Goal: Check status: Check status

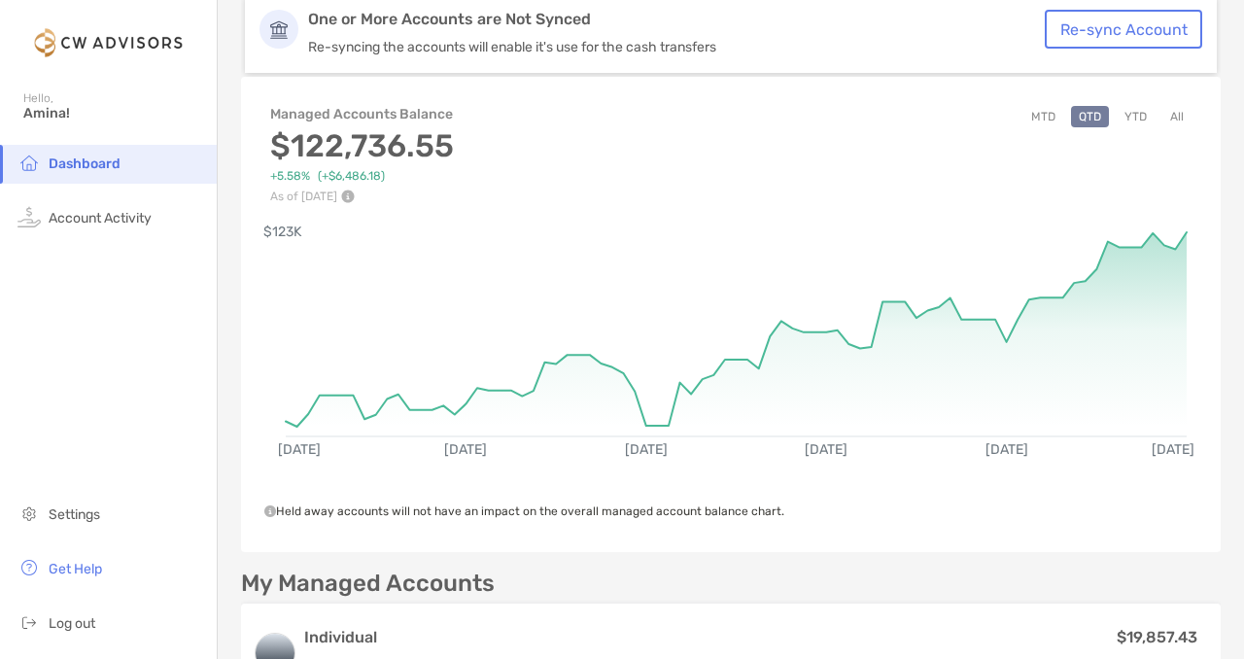
scroll to position [112, 0]
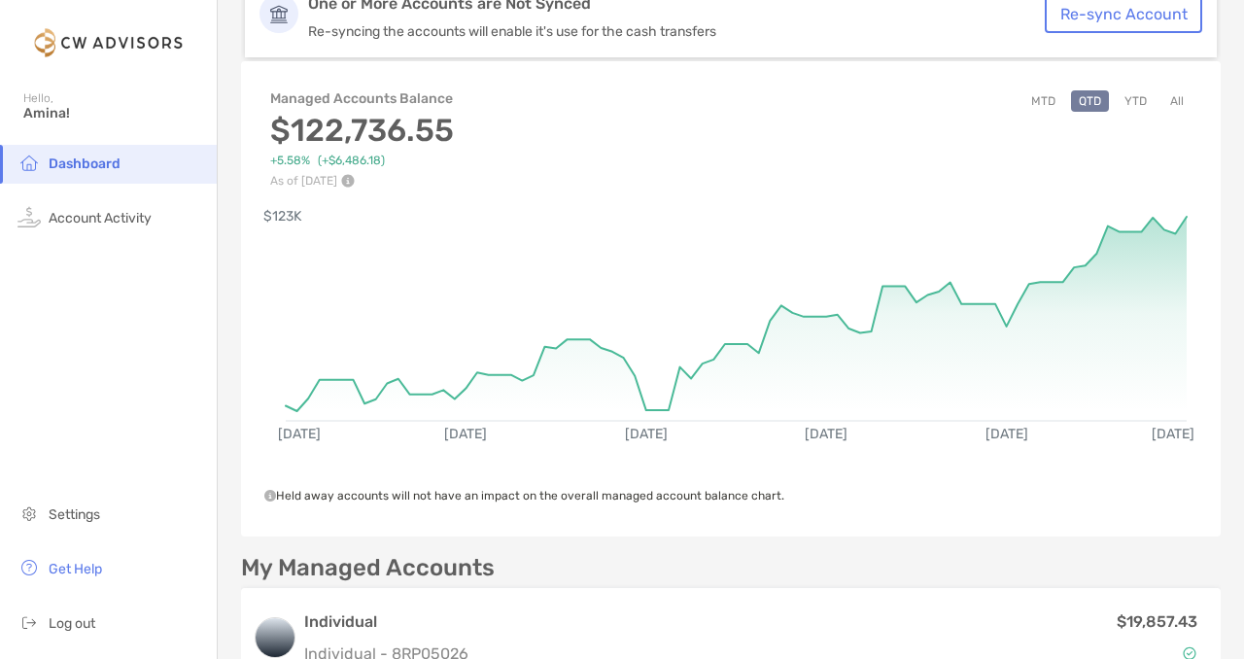
click at [1147, 103] on button "YTD" at bounding box center [1135, 100] width 38 height 21
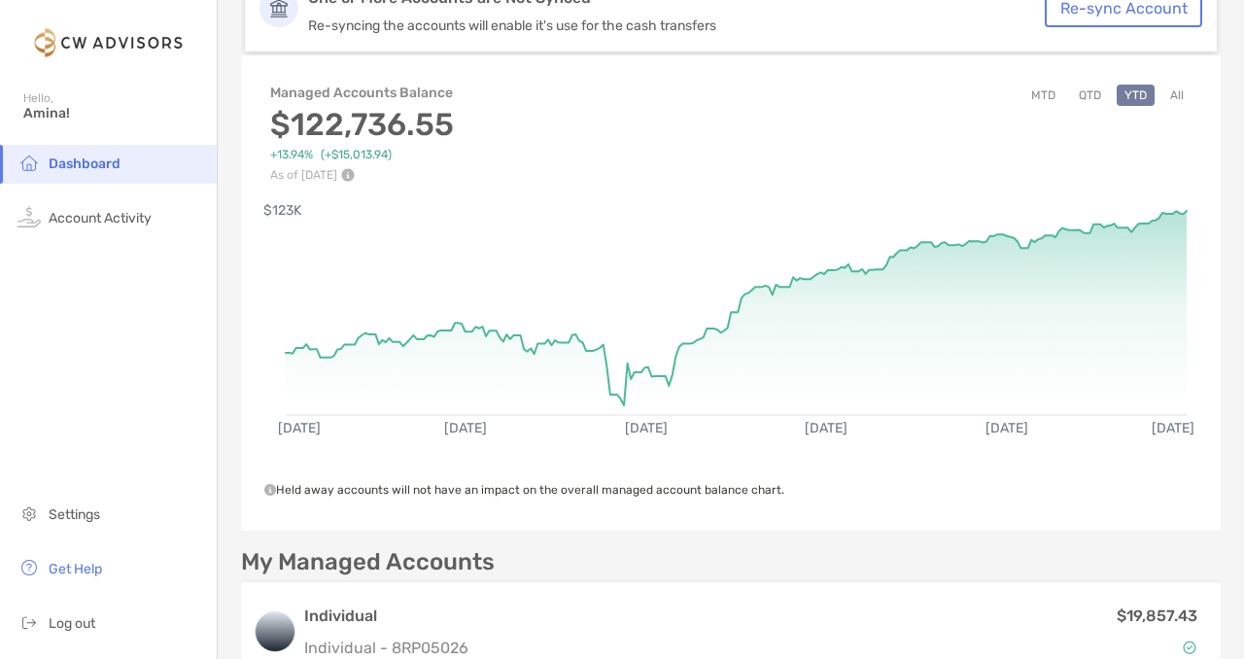
scroll to position [0, 0]
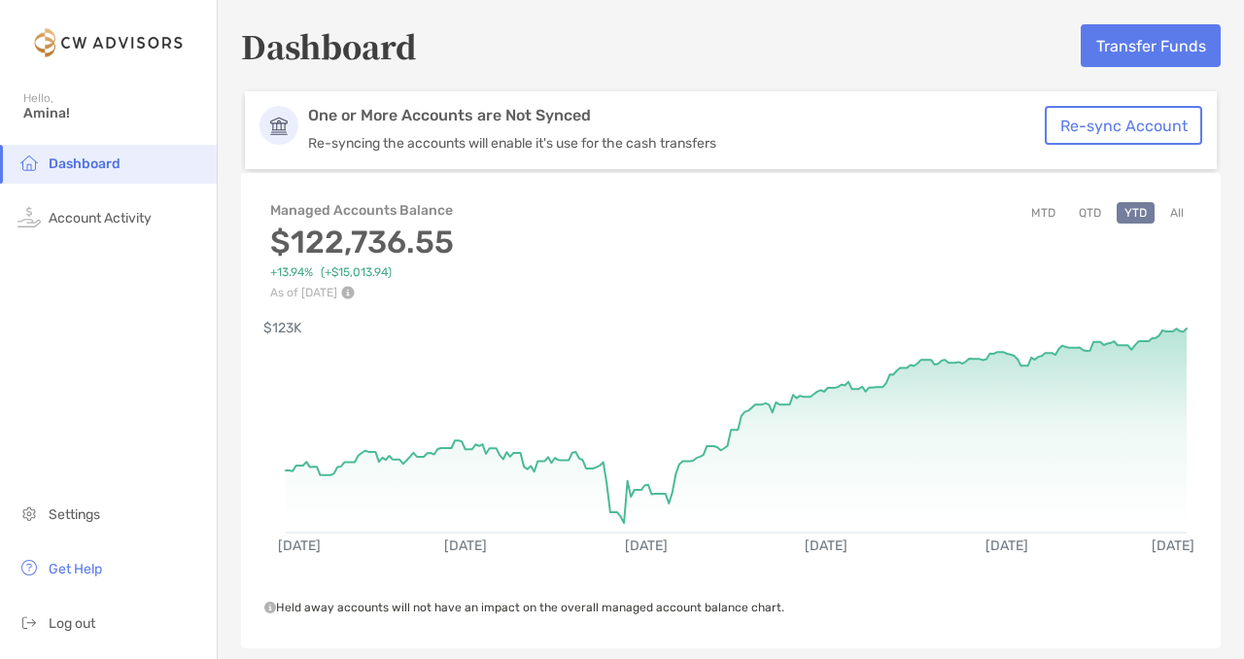
click at [1168, 206] on button "All" at bounding box center [1176, 212] width 29 height 21
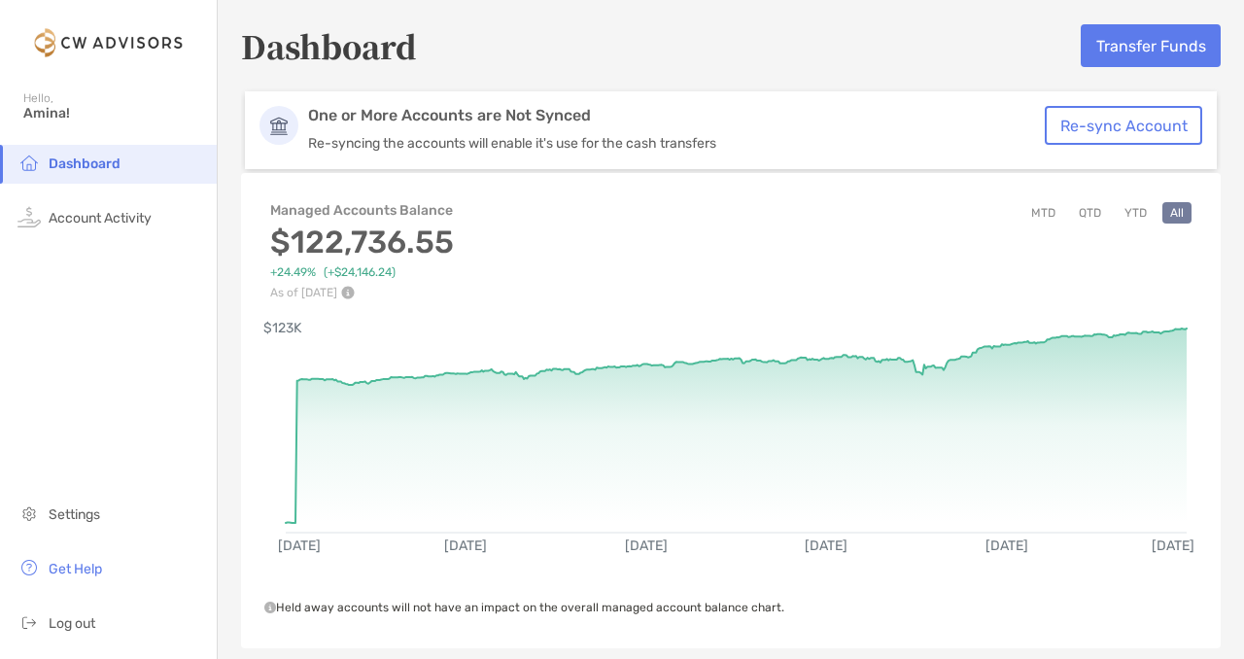
click at [1133, 221] on button "YTD" at bounding box center [1135, 212] width 38 height 21
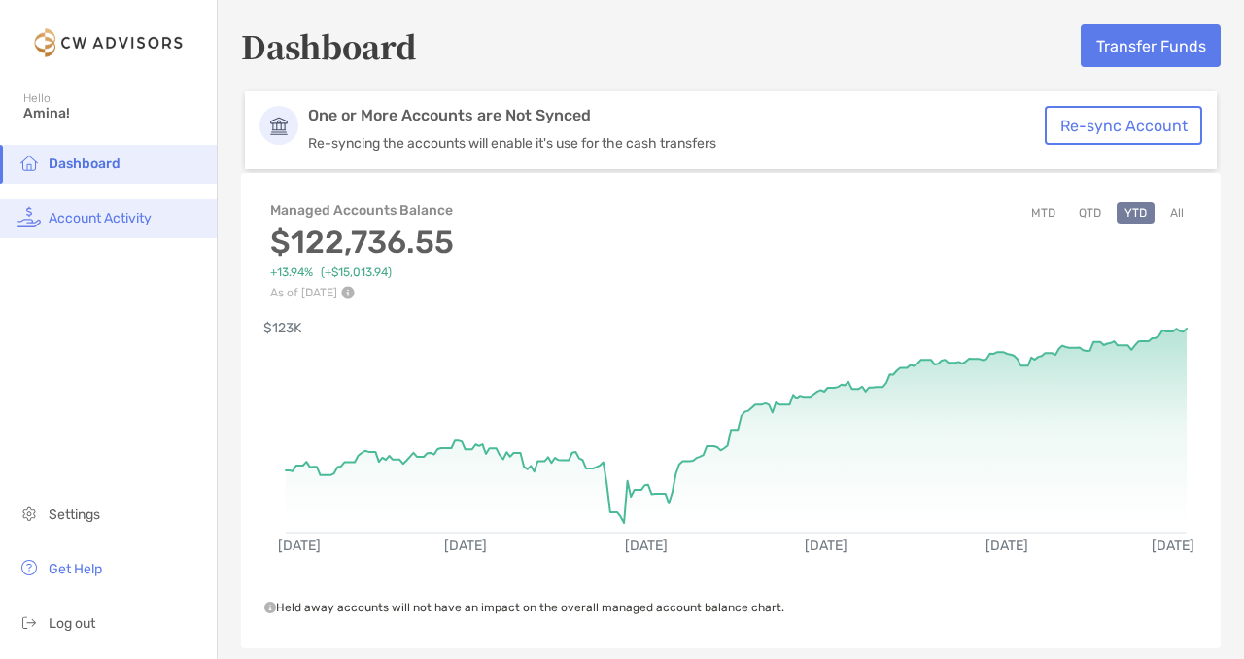
click at [120, 224] on span "Account Activity" at bounding box center [100, 218] width 103 height 17
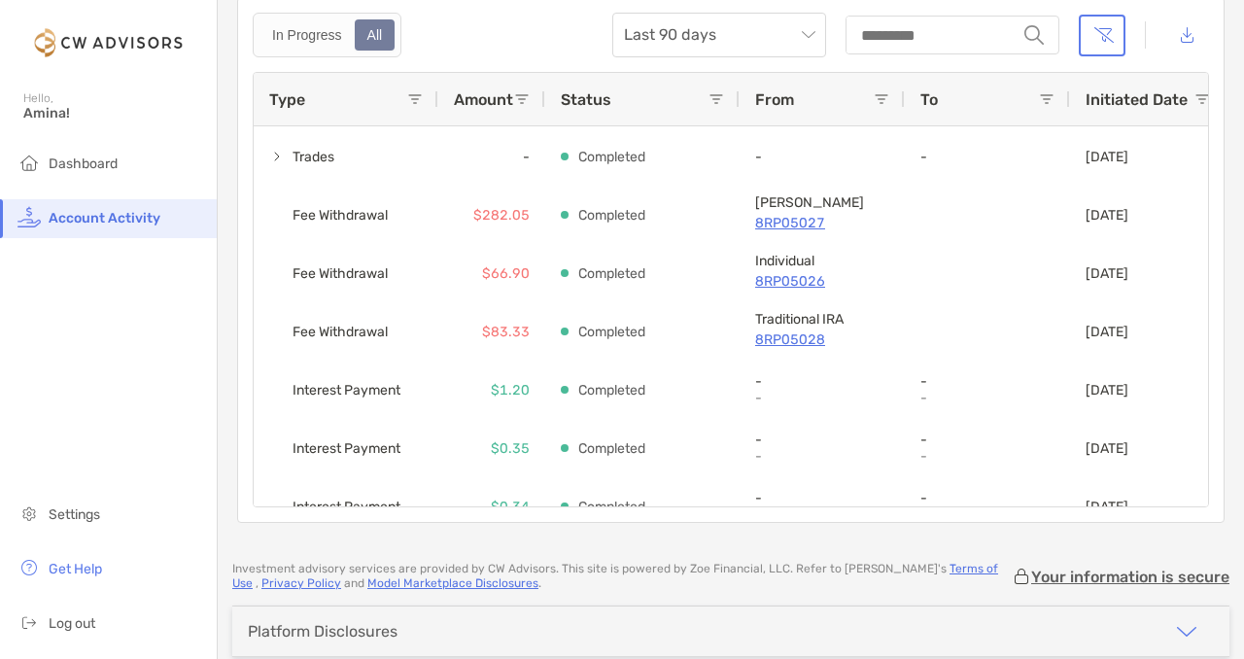
click at [414, 91] on span at bounding box center [415, 99] width 16 height 16
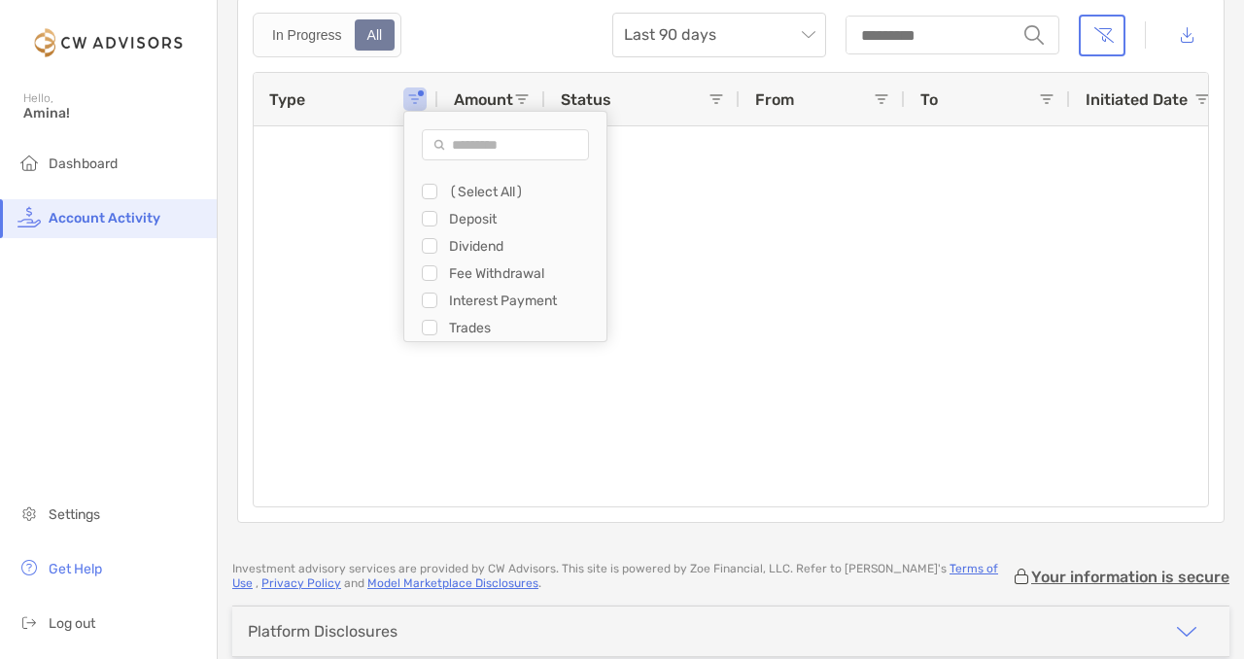
click at [436, 277] on div "Filter List" at bounding box center [430, 273] width 16 height 16
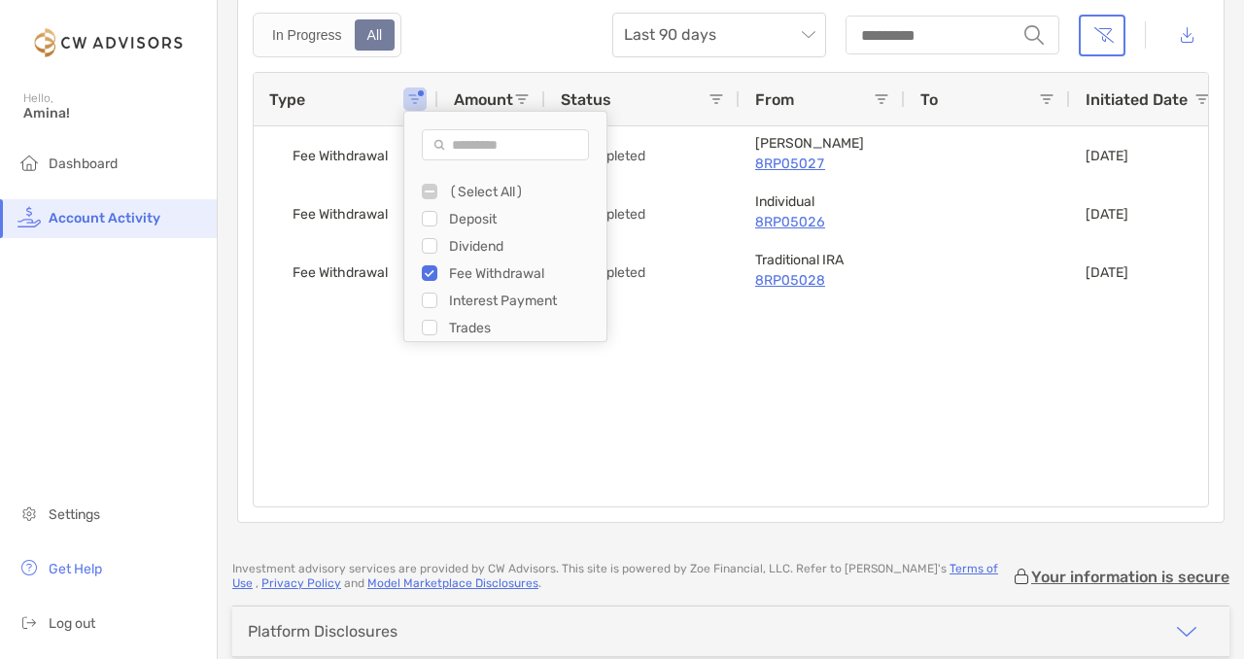
click at [502, 29] on div "In Progress All Last 90 days string" at bounding box center [731, 35] width 956 height 45
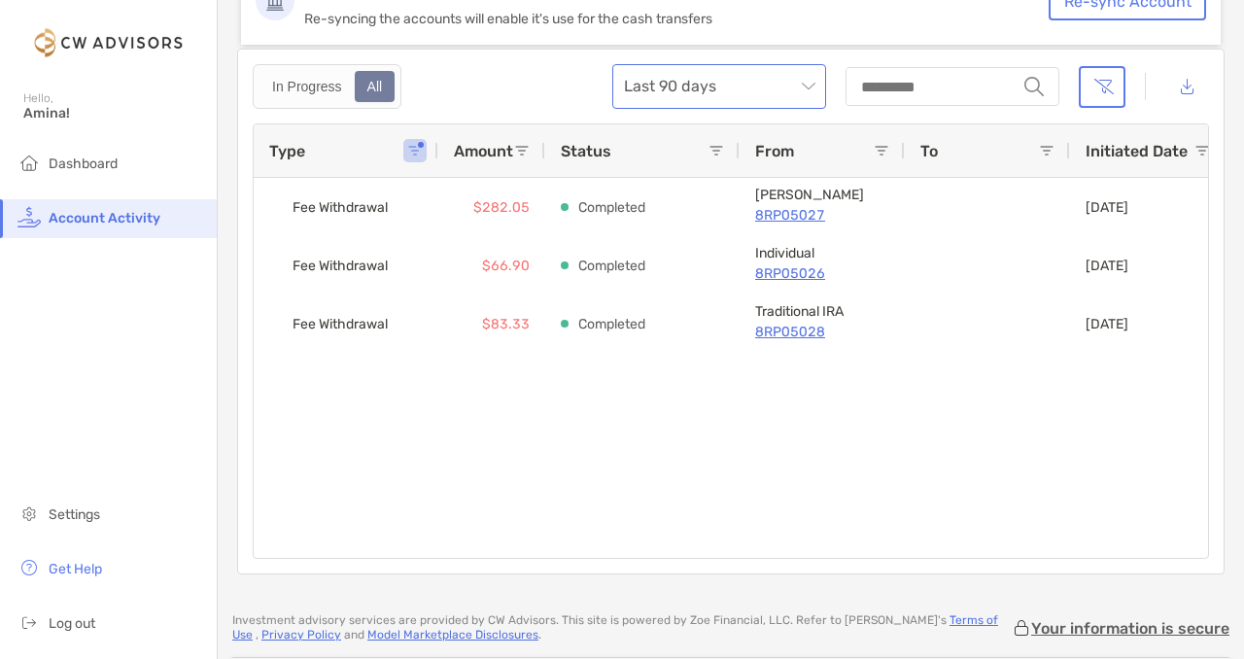
click at [733, 102] on span "Last 90 days" at bounding box center [719, 86] width 190 height 43
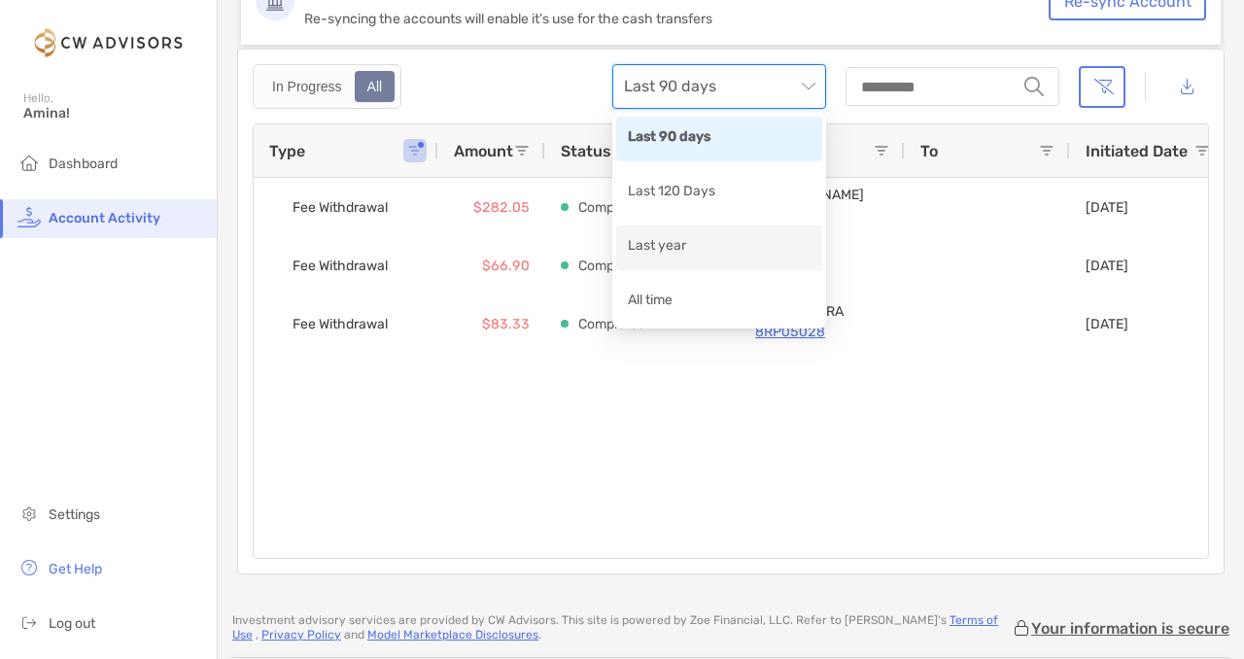
click at [703, 241] on div "Last year" at bounding box center [719, 247] width 183 height 24
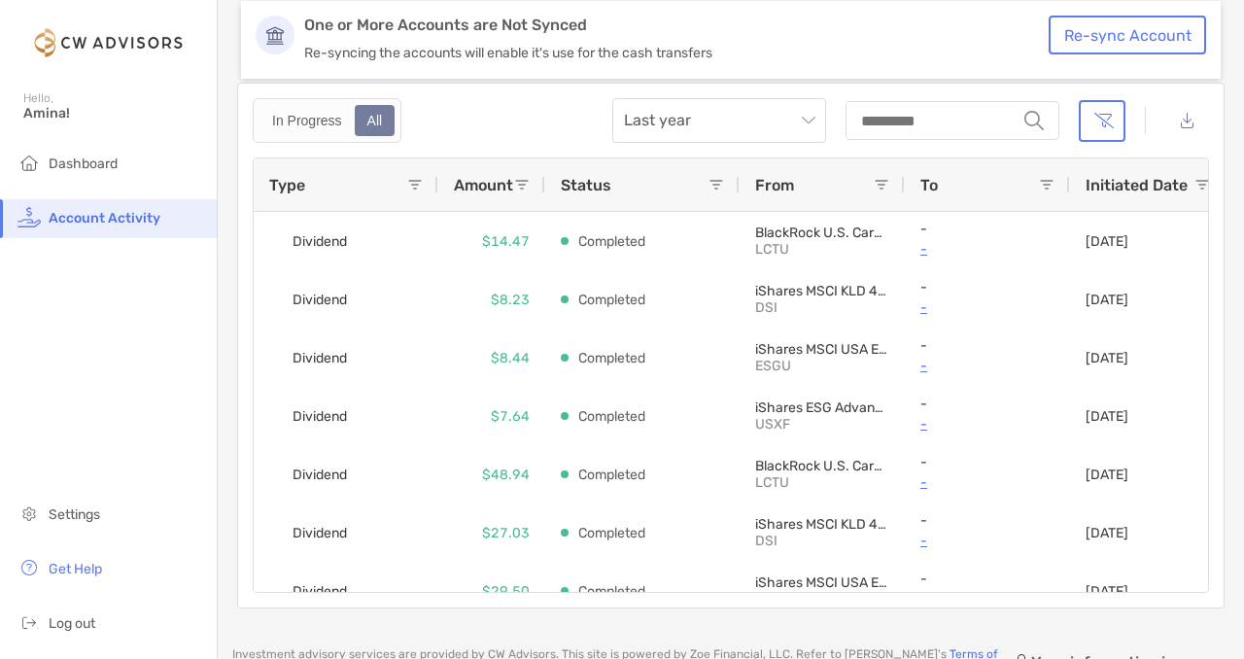
click at [421, 184] on span at bounding box center [415, 185] width 16 height 16
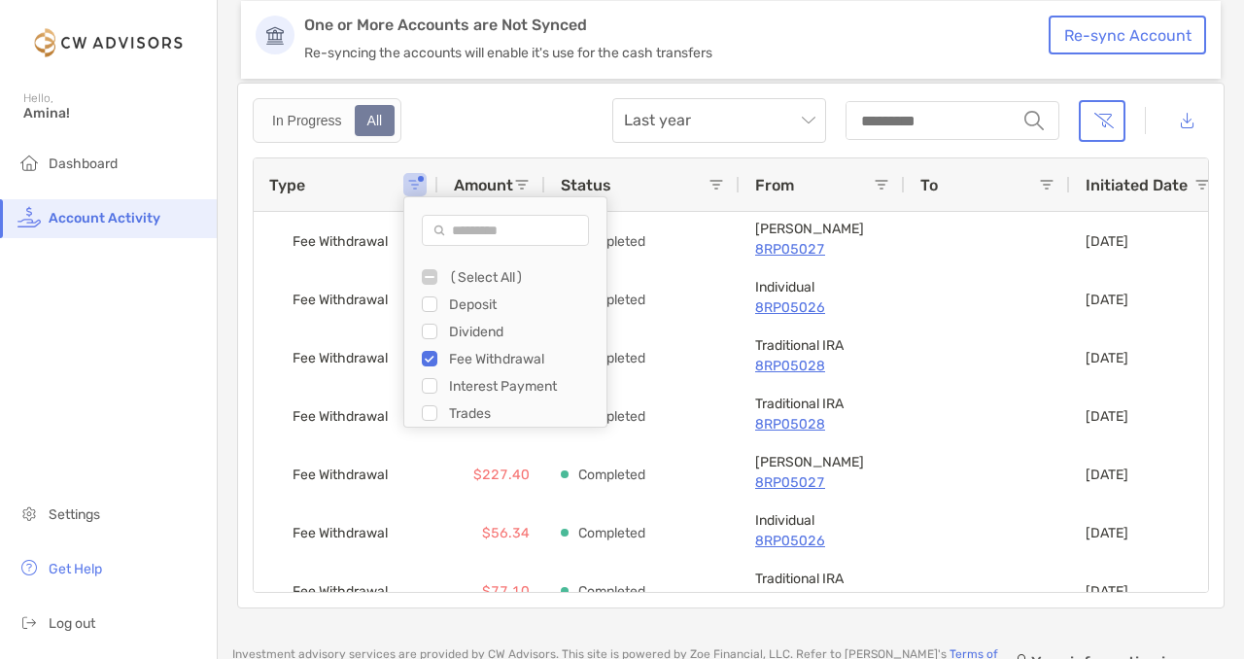
click at [514, 126] on div "In Progress All Last year string" at bounding box center [731, 120] width 956 height 45
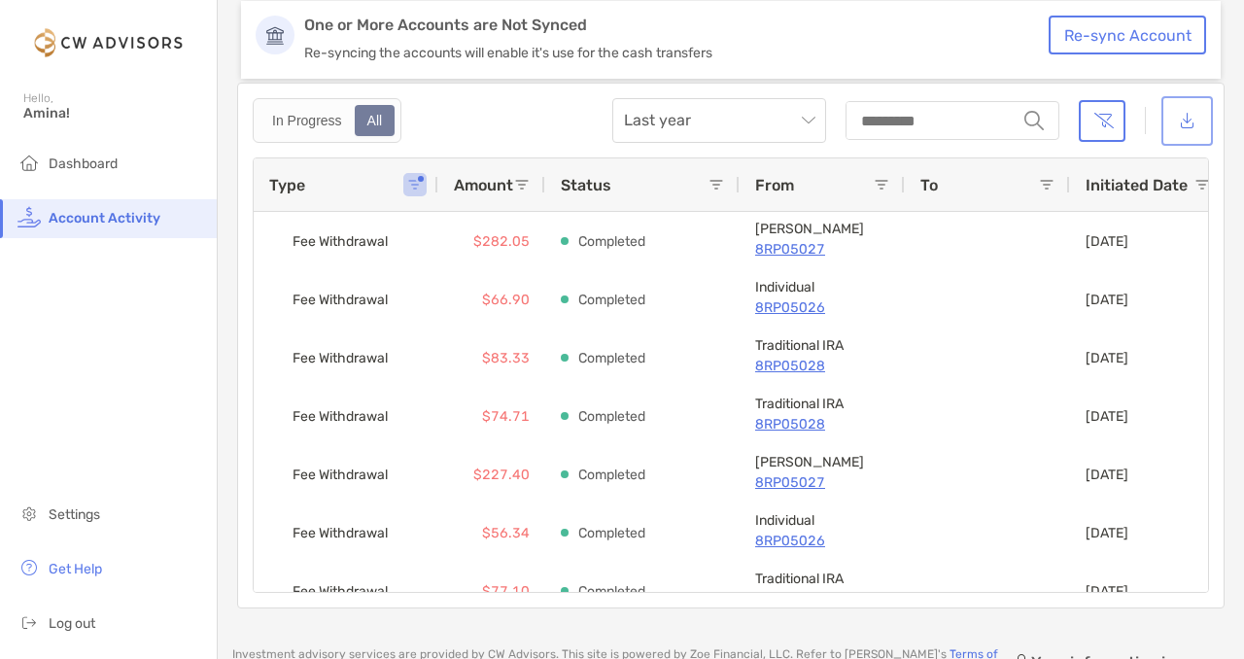
click at [1194, 120] on button "button" at bounding box center [1187, 121] width 44 height 42
